Goal: Obtain resource: Download file/media

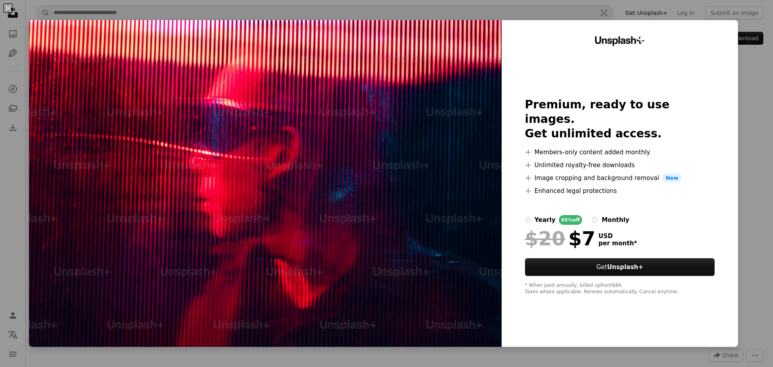
click at [747, 117] on div "An X shape Unsplash+ Premium, ready to use images. Get unlimited access. A plus…" at bounding box center [386, 183] width 773 height 367
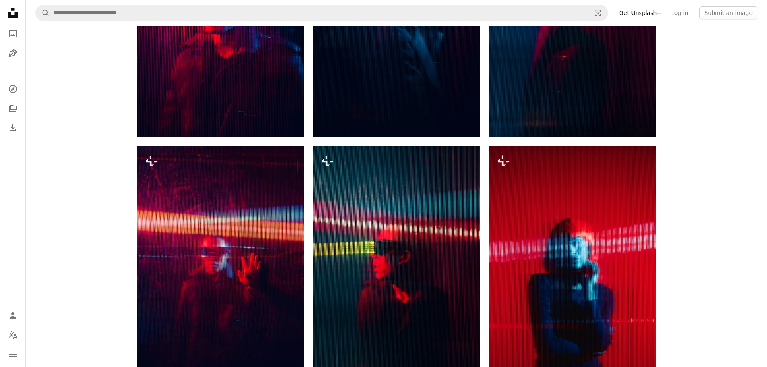
scroll to position [805, 0]
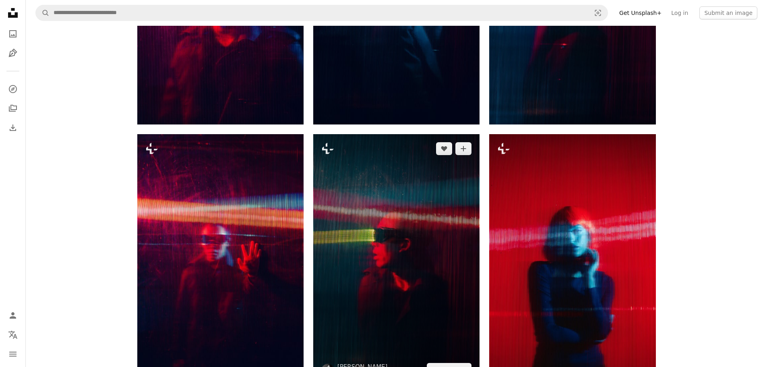
click at [344, 219] on img at bounding box center [396, 259] width 166 height 250
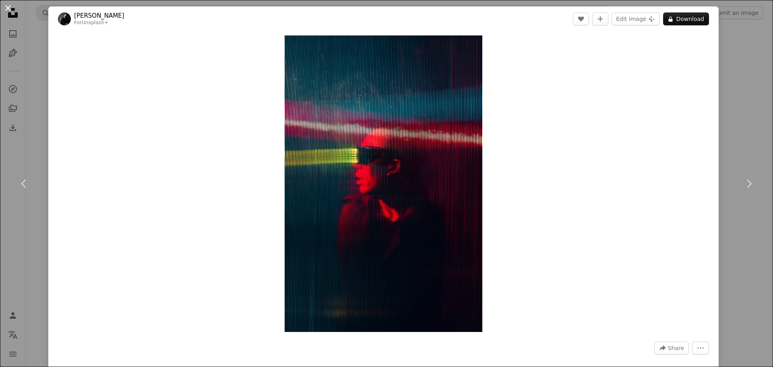
click at [10, 3] on button "An X shape" at bounding box center [8, 8] width 10 height 10
